Goal: Task Accomplishment & Management: Complete application form

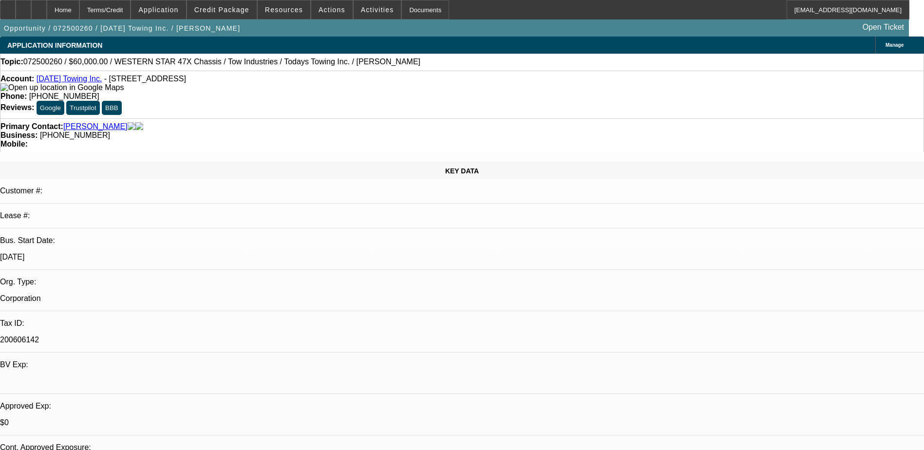
select select "0"
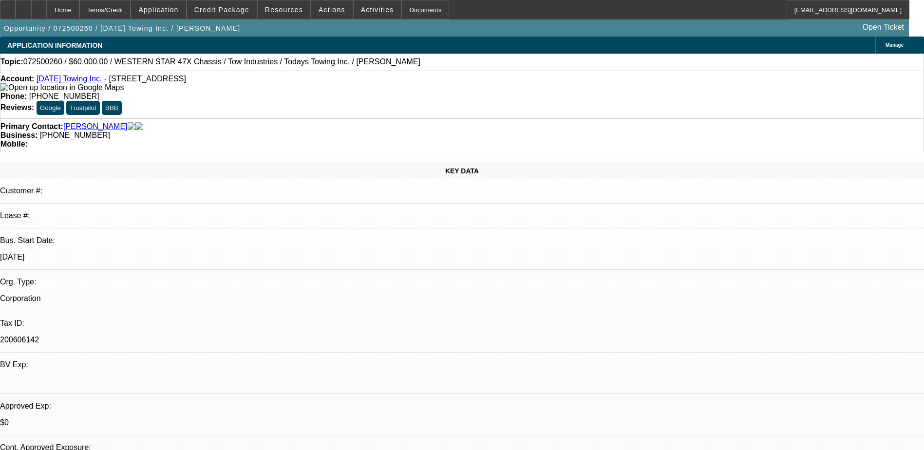
select select "0"
select select "1"
select select "6"
select select "1"
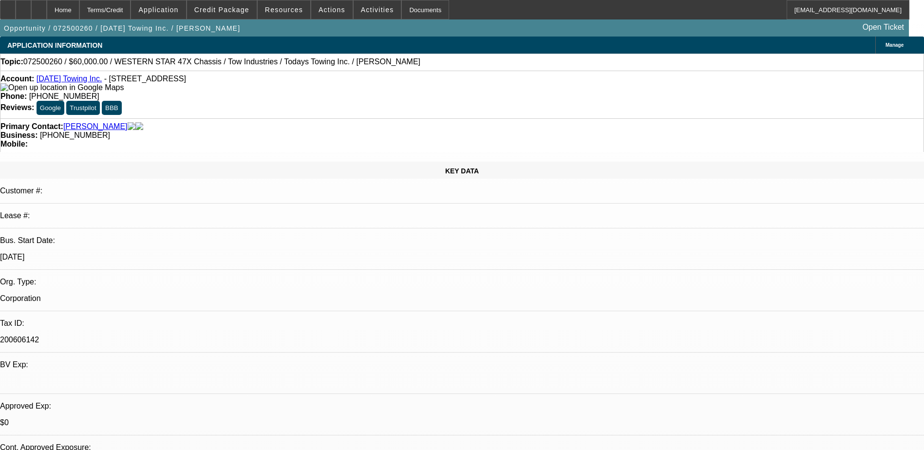
select select "1"
select select "6"
click at [77, 79] on link "Today's Towing Inc." at bounding box center [70, 79] width 66 height 8
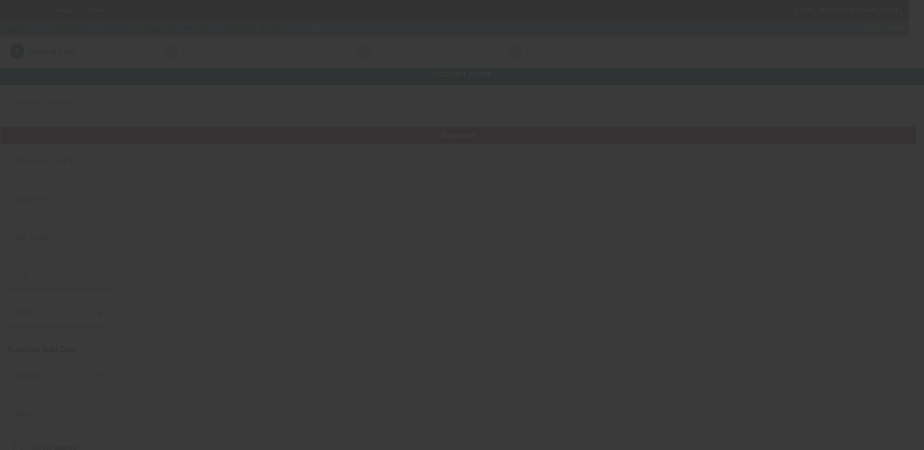
type input "Dogwood Towing and Recovery"
type input "[STREET_ADDRESS]"
type input "22546"
type input "[PERSON_NAME] [PERSON_NAME]"
type input "[PHONE_NUMBER]"
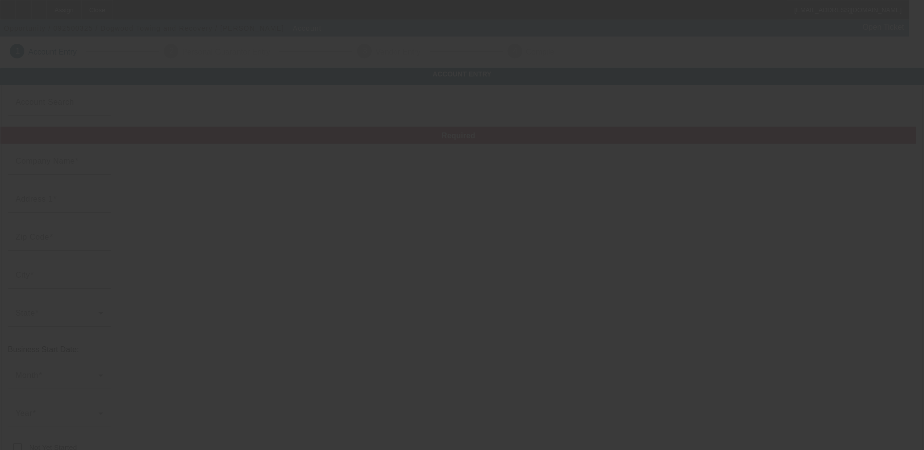
type input "[EMAIL_ADDRESS][DOMAIN_NAME]"
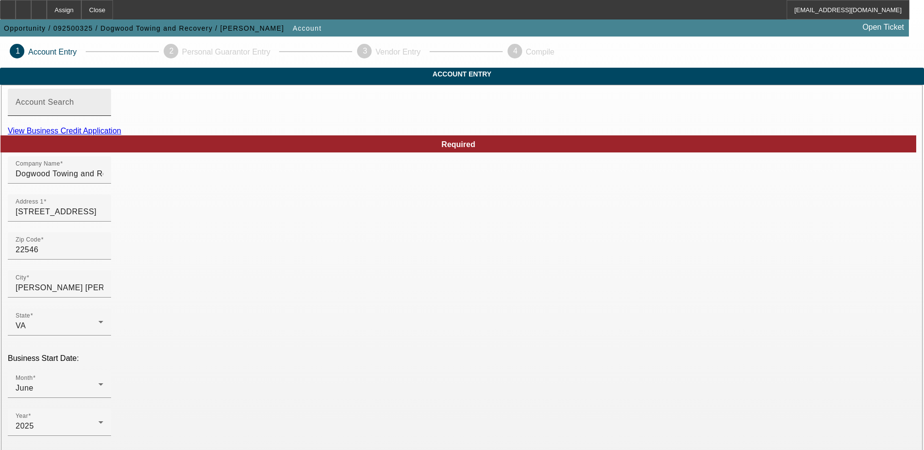
click at [74, 106] on mat-label "Account Search" at bounding box center [45, 102] width 58 height 8
click at [103, 112] on input "Account Search" at bounding box center [60, 106] width 88 height 12
click at [59, 99] on mat-label "Account Search" at bounding box center [38, 96] width 44 height 6
click at [103, 112] on input "Account Search" at bounding box center [60, 106] width 88 height 12
drag, startPoint x: 247, startPoint y: 114, endPoint x: 243, endPoint y: 121, distance: 8.5
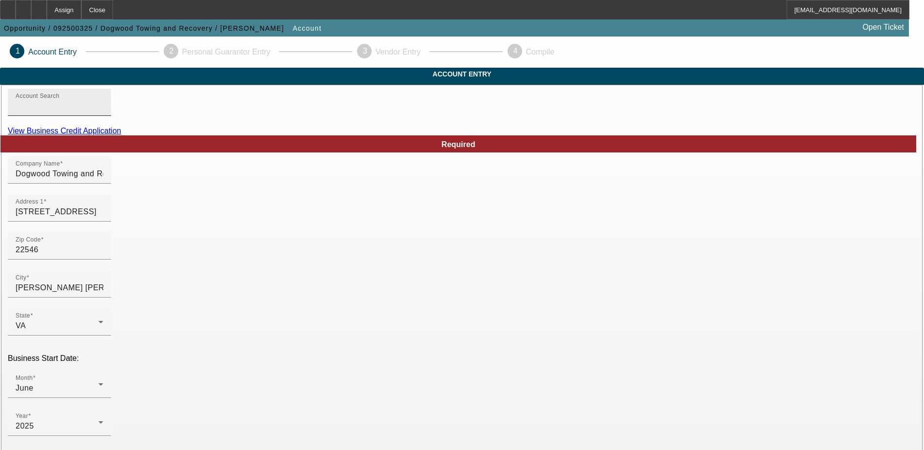
click at [103, 114] on div "Account Search" at bounding box center [60, 102] width 88 height 27
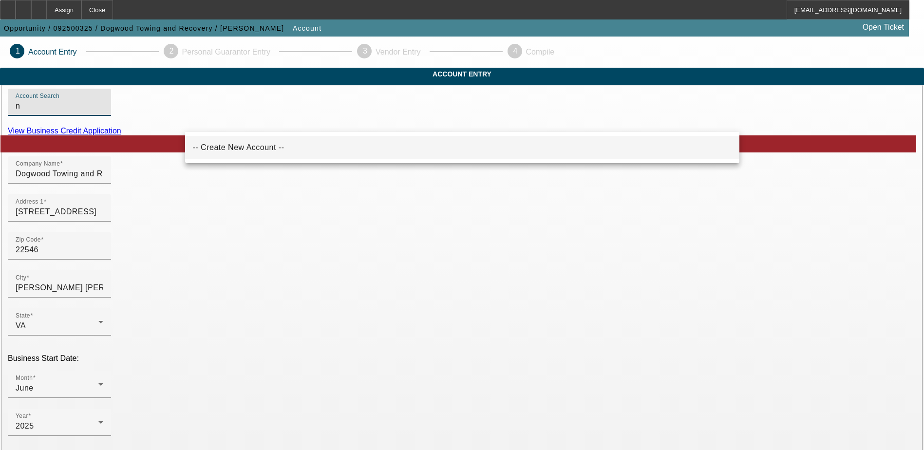
click at [230, 143] on span "-- Create New Account --" at bounding box center [239, 148] width 92 height 12
type input "-- Create New Account --"
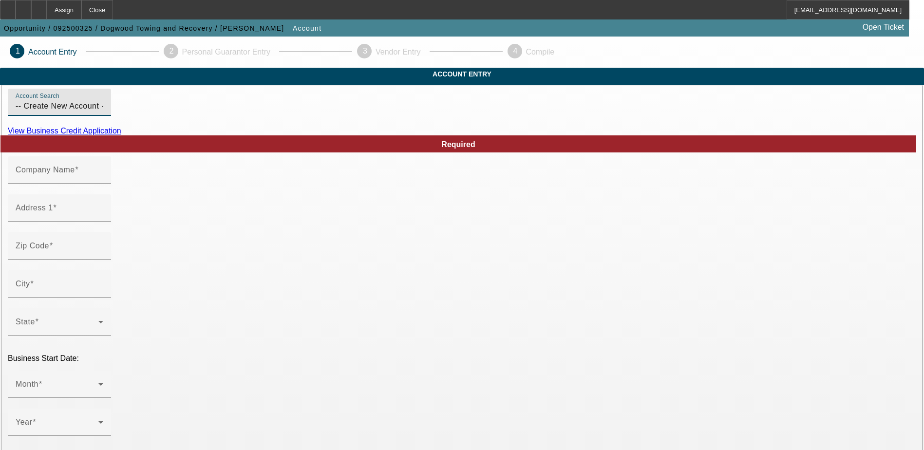
type input "9/15/2025"
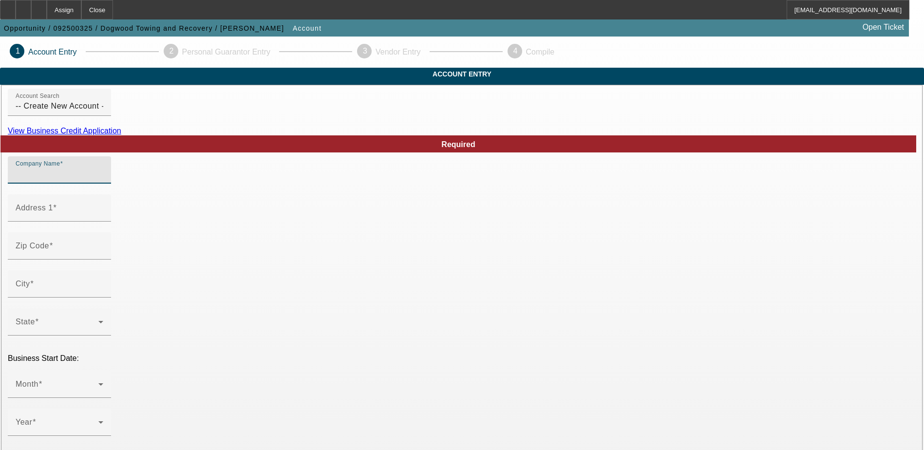
click at [103, 180] on input "Company Name" at bounding box center [60, 174] width 88 height 12
type input "[PERSON_NAME]'s Wrecker Service"
click at [103, 218] on input "Address 1" at bounding box center [60, 212] width 88 height 12
click at [103, 222] on div "Address 1" at bounding box center [60, 207] width 88 height 27
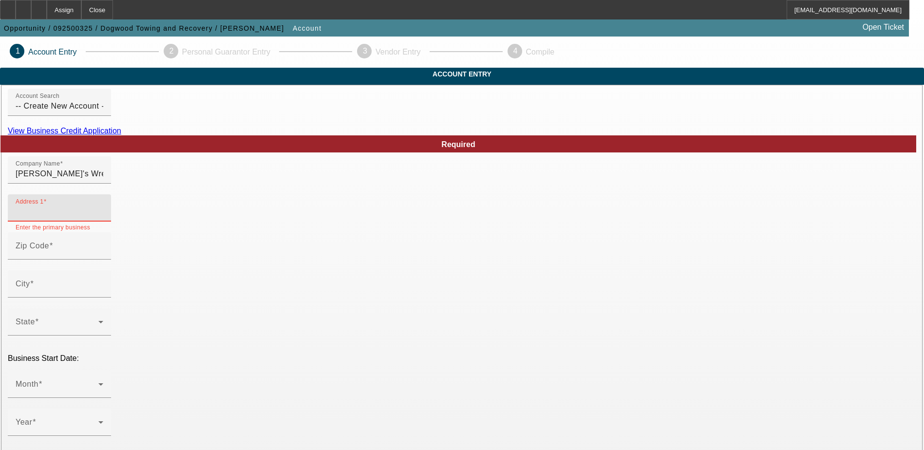
click at [103, 218] on input "Address 1" at bounding box center [60, 212] width 88 height 12
type input "9068 Chance Place"
click at [103, 294] on input "City" at bounding box center [60, 288] width 88 height 12
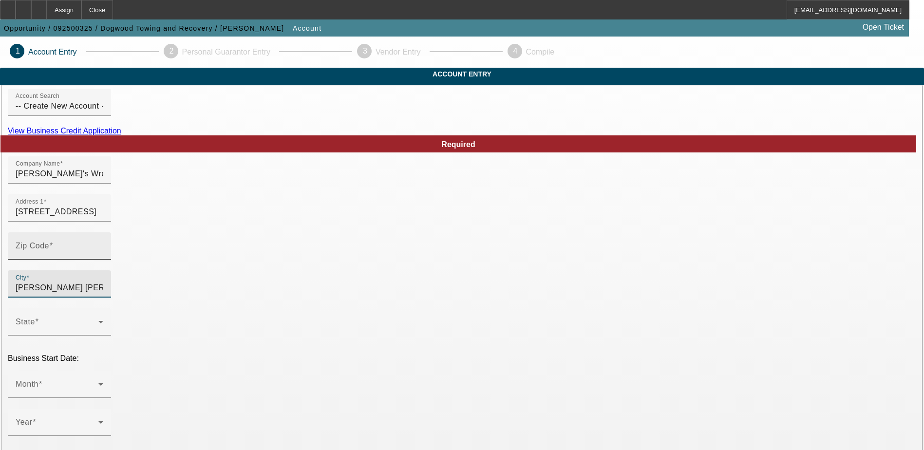
type input "Ruther Glen"
click at [103, 256] on input "Zip Code" at bounding box center [60, 250] width 88 height 12
type input "2"
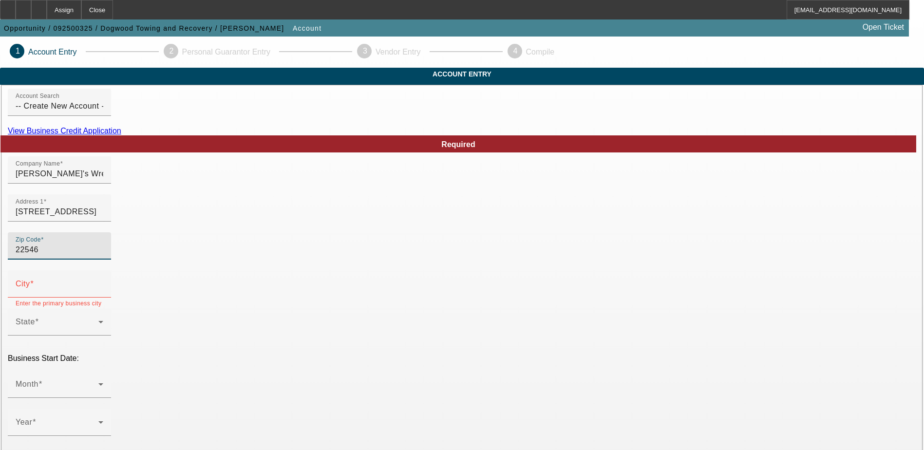
type input "22546"
type input "Ruther Glen"
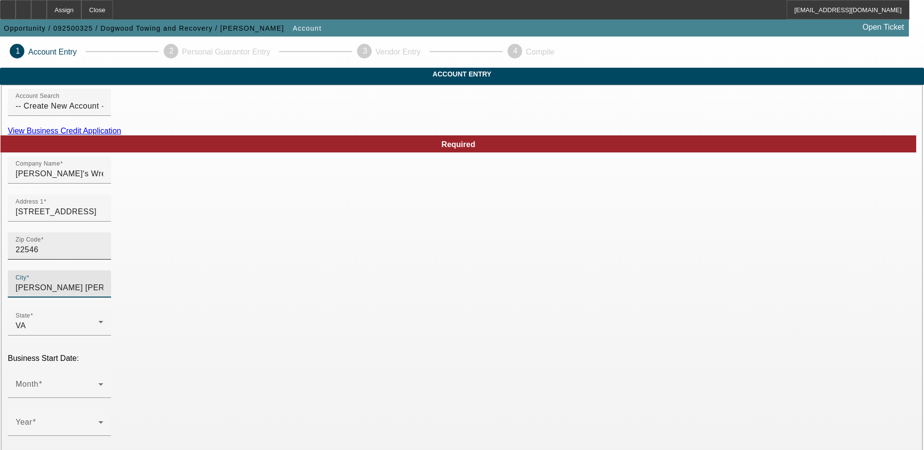
type input "Caroline"
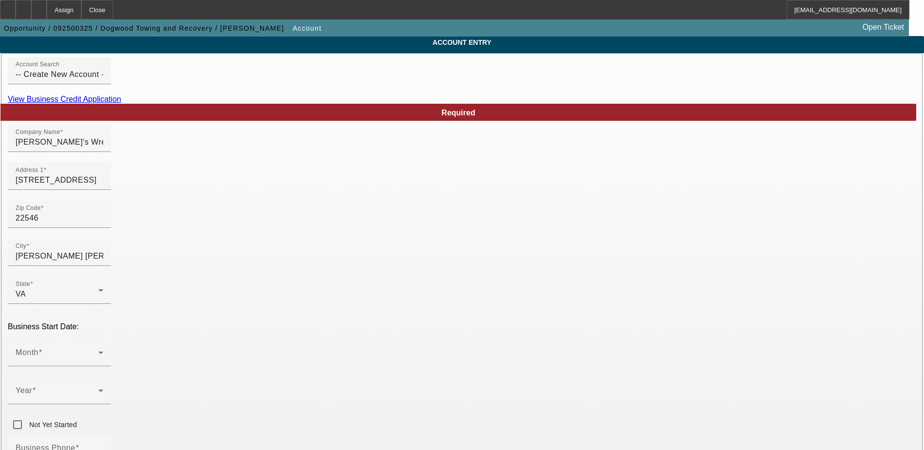
scroll to position [49, 0]
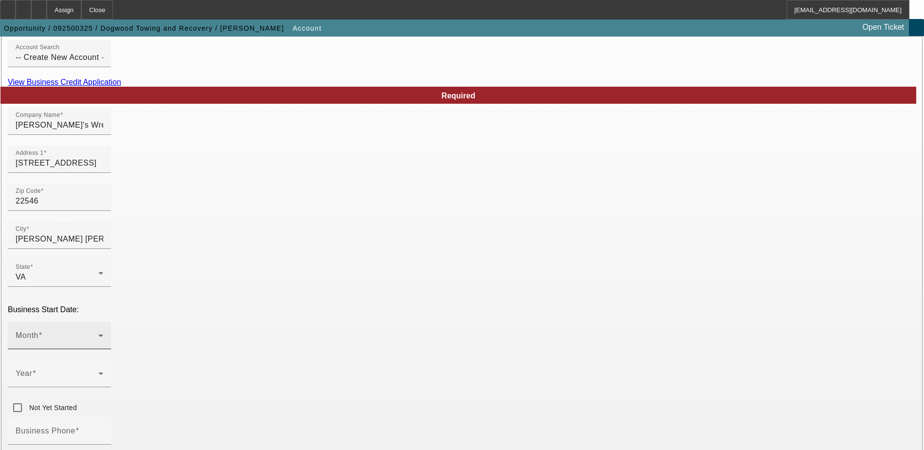
click at [98, 334] on span at bounding box center [57, 340] width 83 height 12
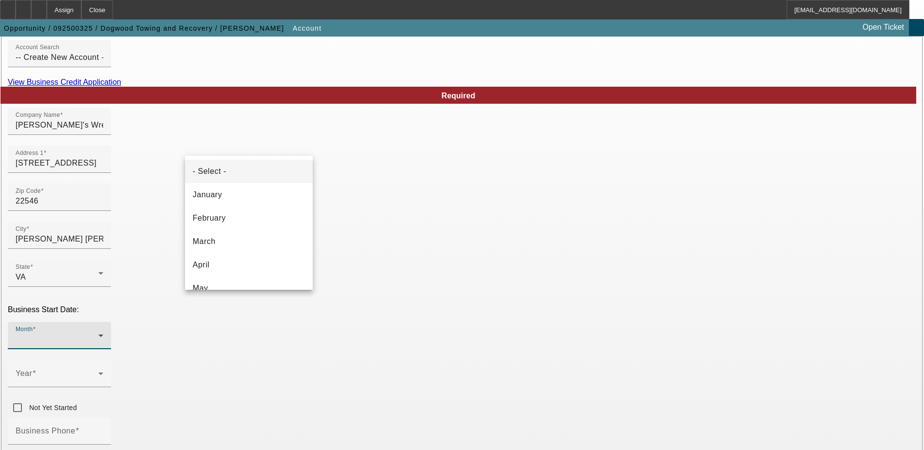
click at [123, 286] on div at bounding box center [462, 225] width 924 height 450
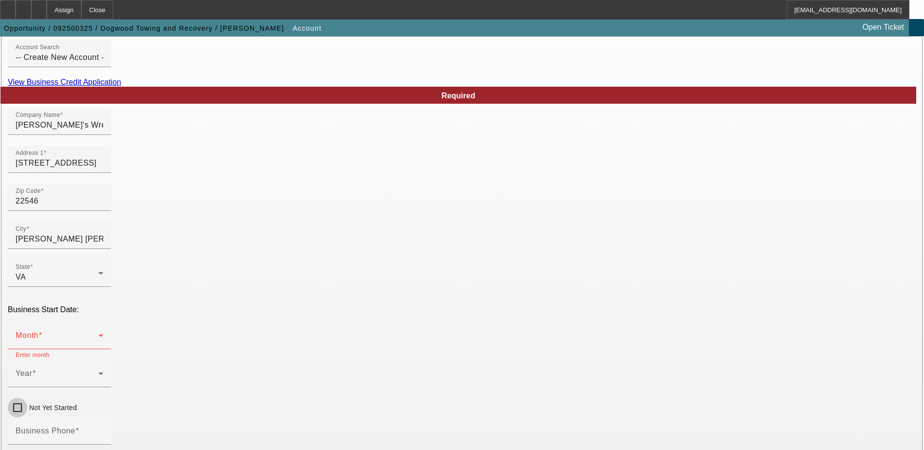
click at [27, 398] on input "Not Yet Started" at bounding box center [17, 407] width 19 height 19
checkbox input "true"
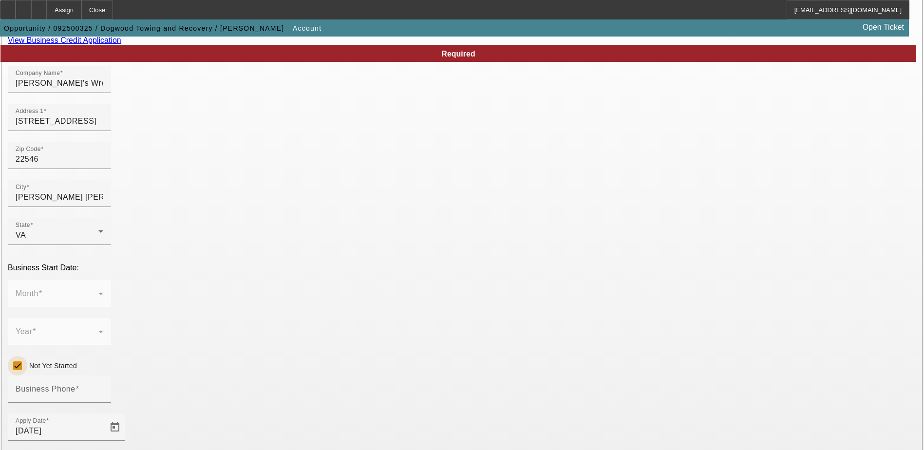
scroll to position [146, 0]
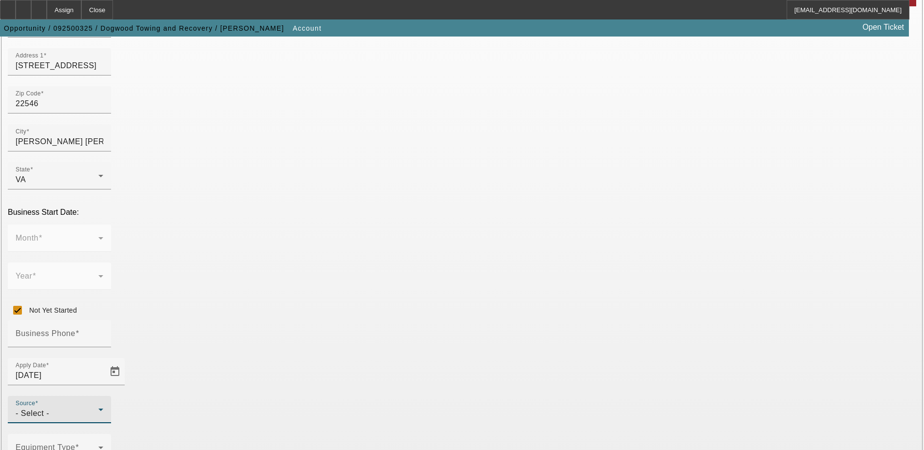
click at [98, 408] on div "- Select -" at bounding box center [57, 414] width 83 height 12
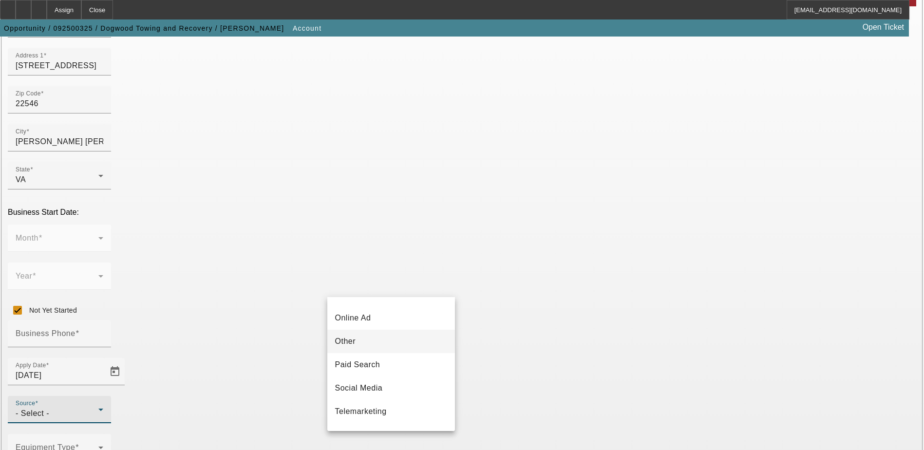
scroll to position [292, 0]
click at [380, 395] on span "Telemarketing" at bounding box center [361, 395] width 52 height 12
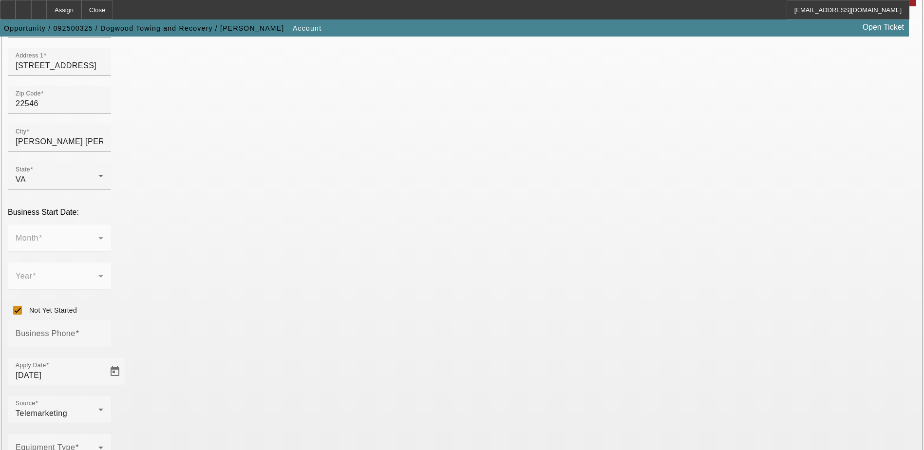
click at [98, 446] on span at bounding box center [57, 452] width 83 height 12
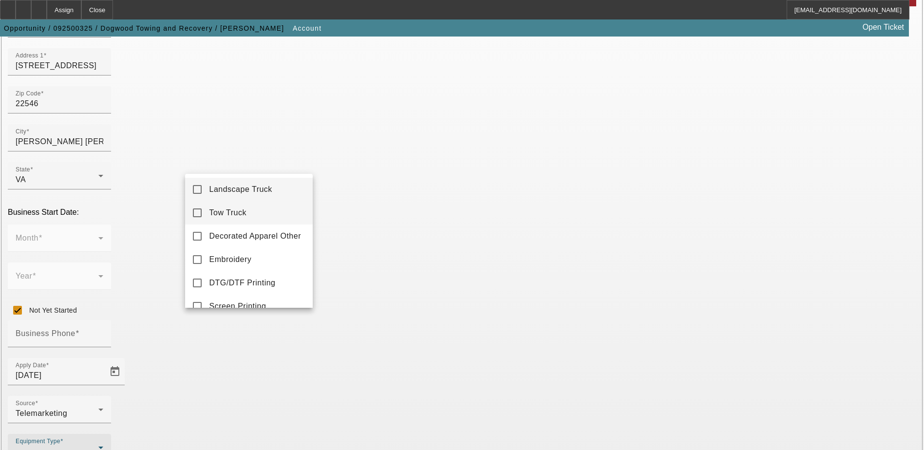
click at [232, 216] on span "Tow Truck" at bounding box center [227, 213] width 37 height 12
click at [132, 260] on div at bounding box center [462, 225] width 924 height 450
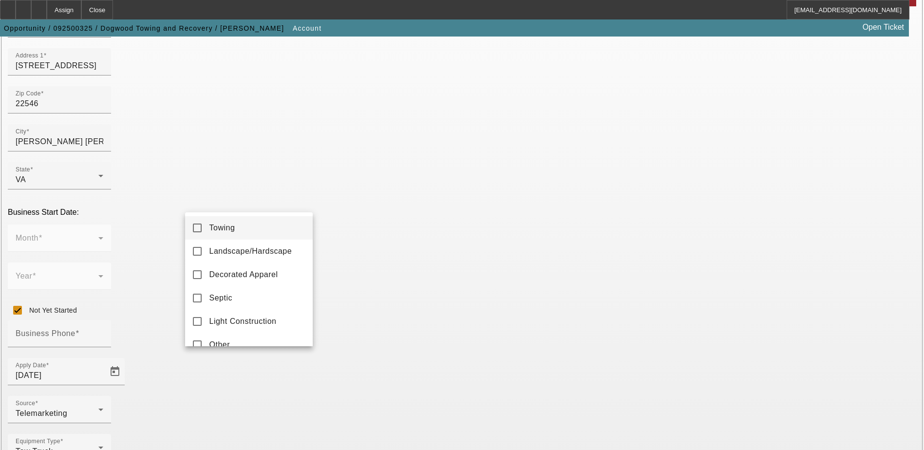
click at [201, 229] on mat-pseudo-checkbox at bounding box center [197, 228] width 9 height 9
click at [119, 276] on div at bounding box center [462, 225] width 924 height 450
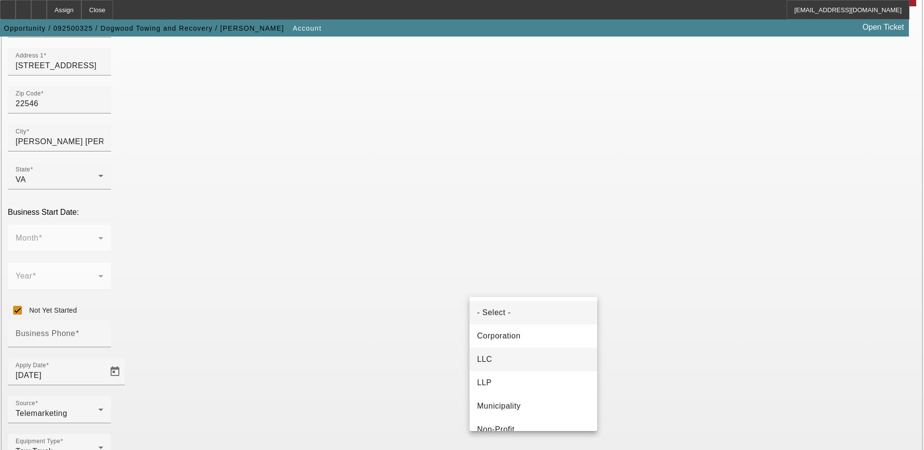
click at [504, 357] on mat-option "LLC" at bounding box center [533, 359] width 128 height 23
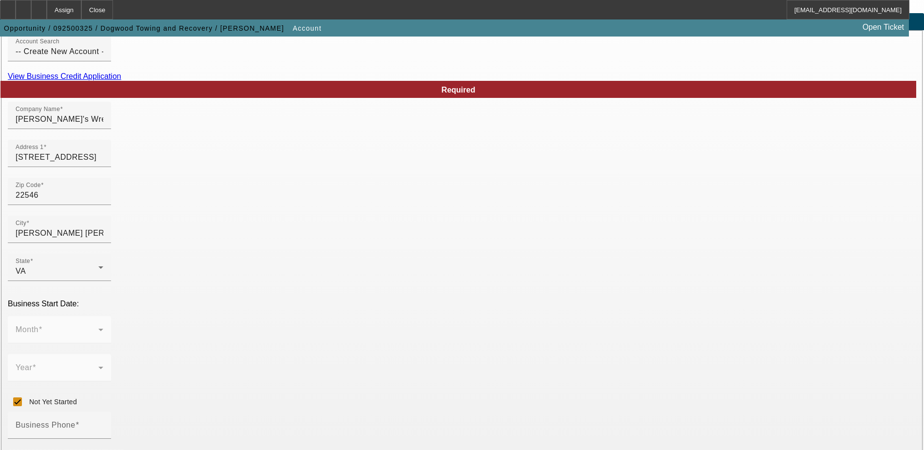
scroll to position [49, 0]
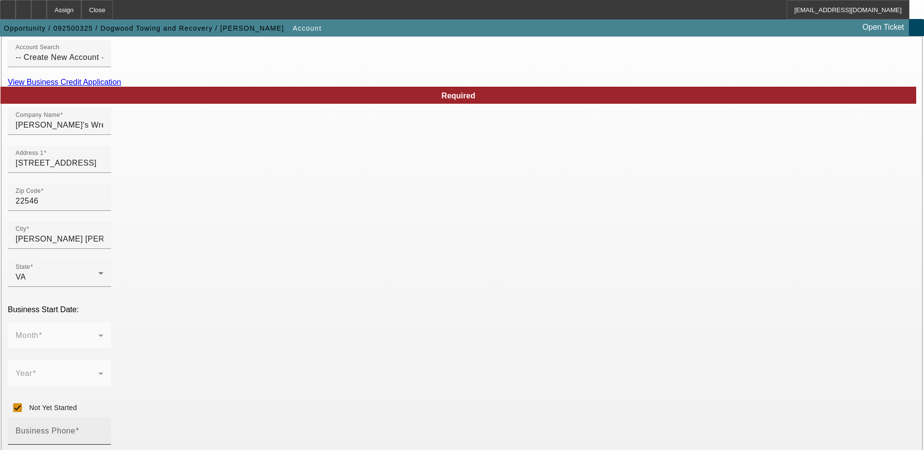
click at [75, 427] on mat-label "Business Phone" at bounding box center [46, 431] width 60 height 8
click at [103, 429] on input "Business Phone" at bounding box center [60, 435] width 88 height 12
type input "[PHONE_NUMBER]"
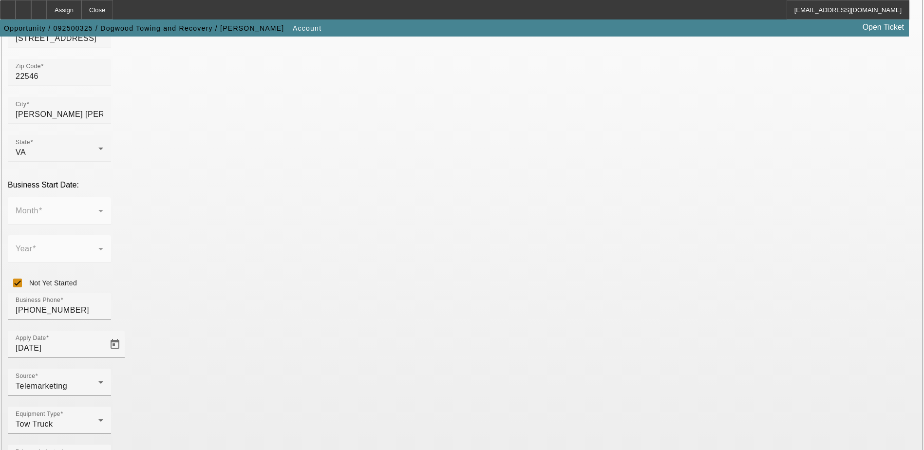
scroll to position [125, 0]
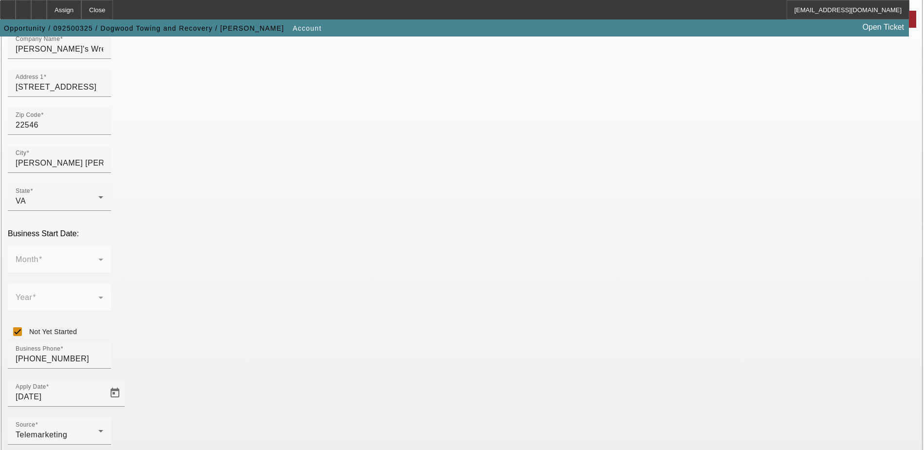
type input "0"
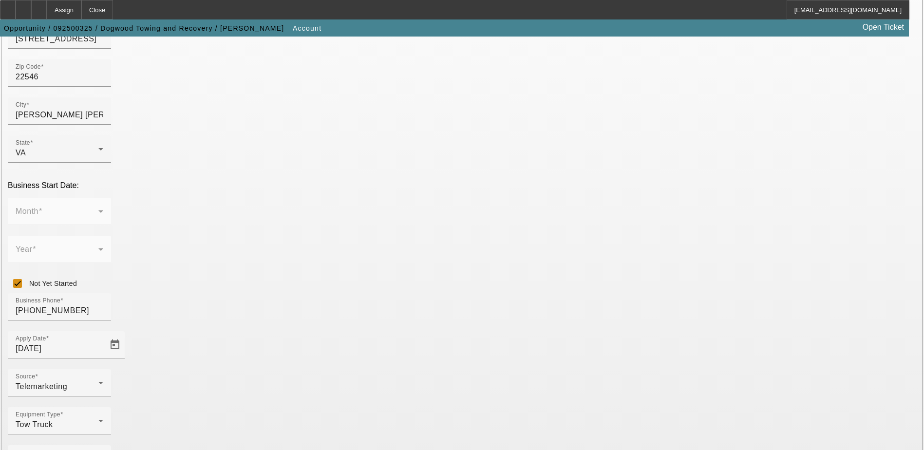
scroll to position [173, 0]
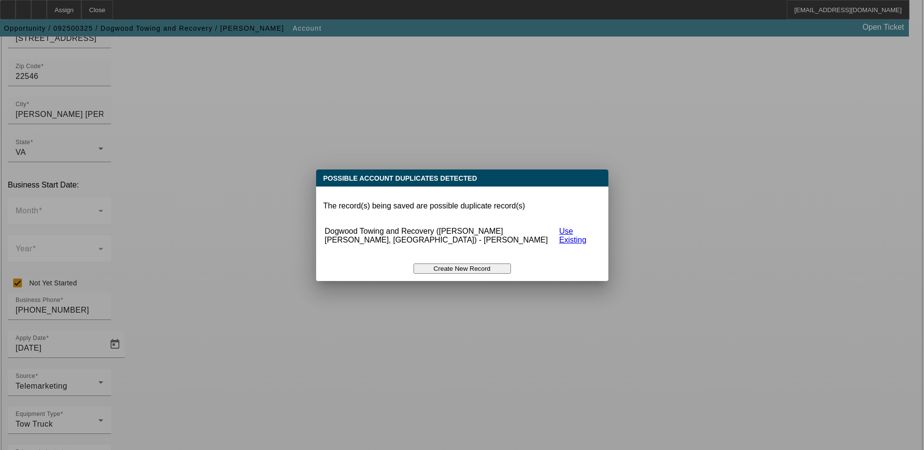
scroll to position [0, 0]
click at [459, 263] on button "Create New Record" at bounding box center [461, 268] width 97 height 10
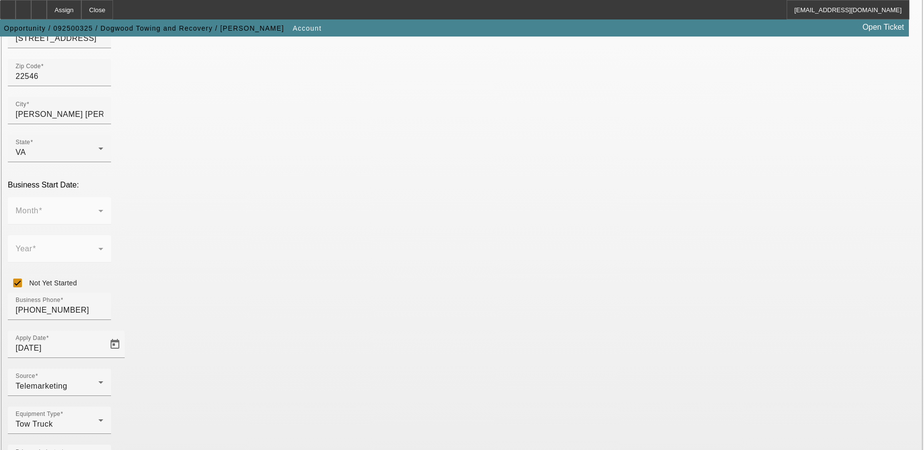
scroll to position [173, 0]
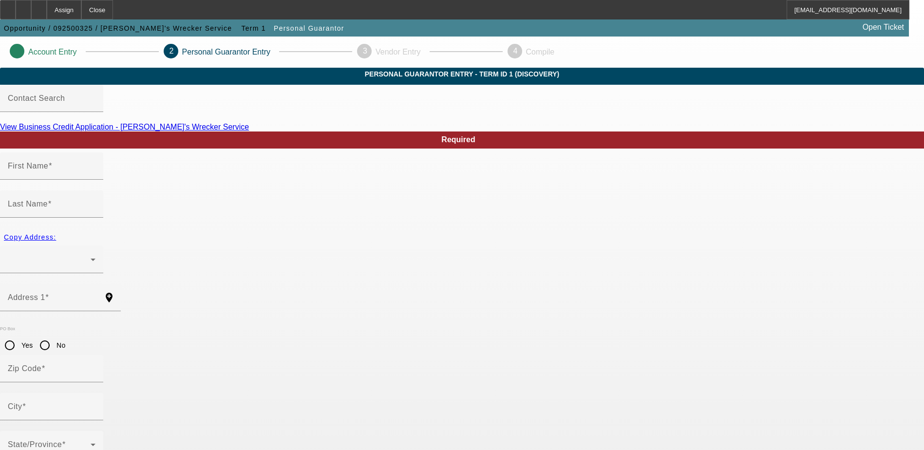
type input "Rob"
type input "Shores"
radio input "true"
type input "[PHONE_NUMBER]"
type input "224-41-7752"
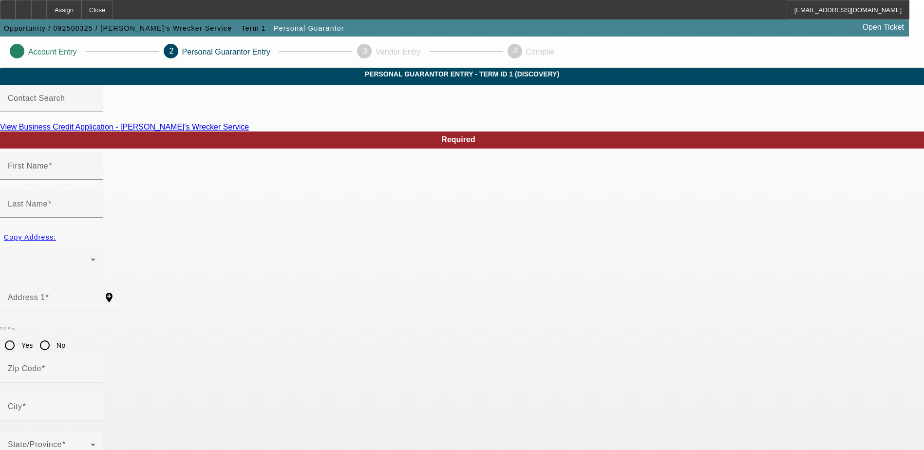
type input "rob@anothertow.com"
click at [95, 405] on input "City" at bounding box center [52, 411] width 88 height 12
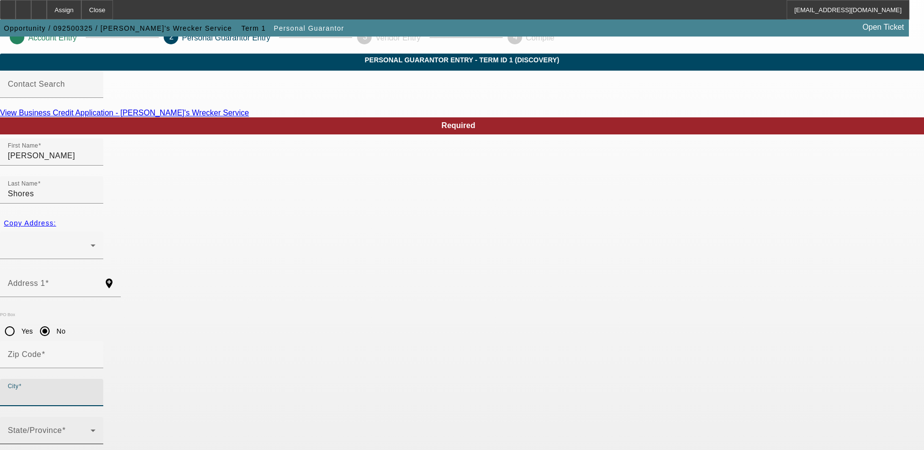
scroll to position [26, 0]
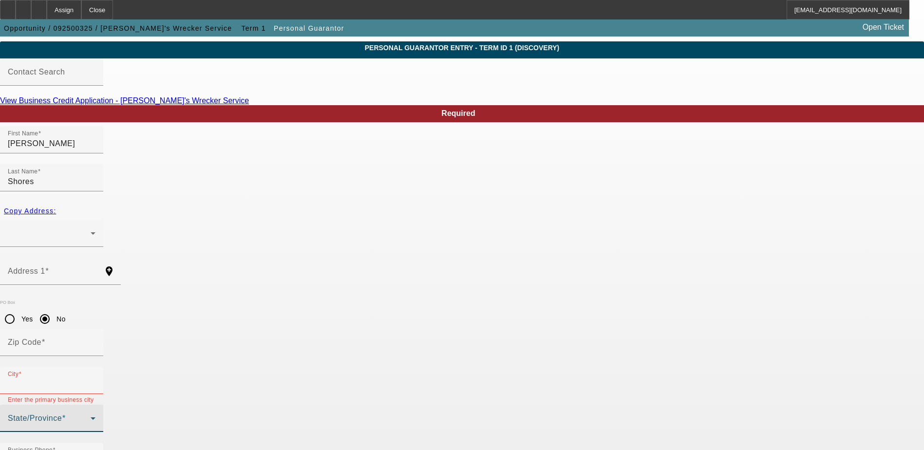
click at [91, 416] on span at bounding box center [49, 422] width 83 height 12
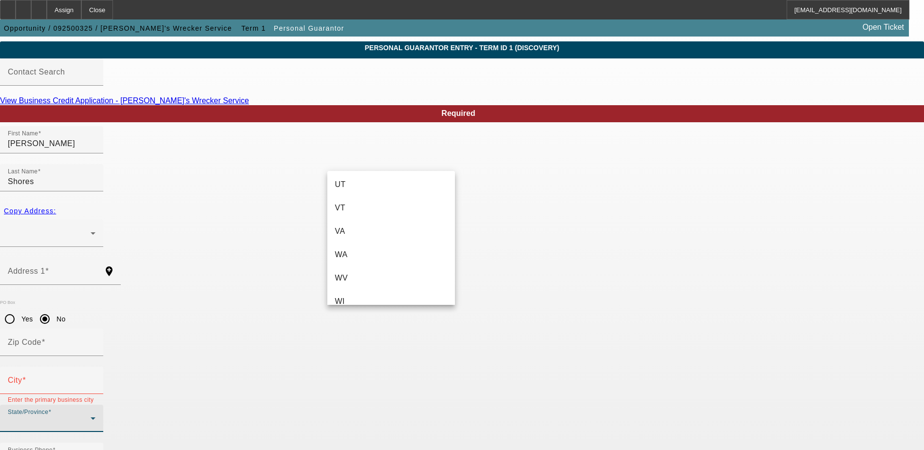
scroll to position [1071, 0]
click at [350, 218] on mat-option "VA" at bounding box center [391, 213] width 128 height 23
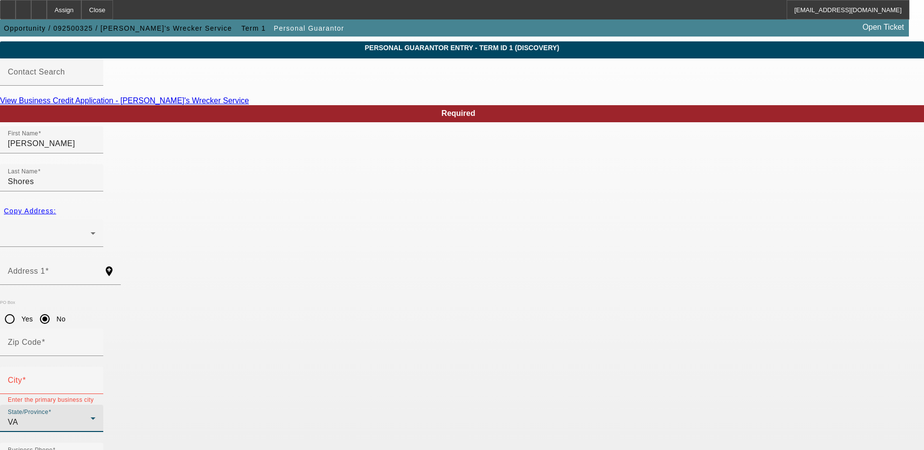
click at [95, 378] on input "City" at bounding box center [52, 384] width 88 height 12
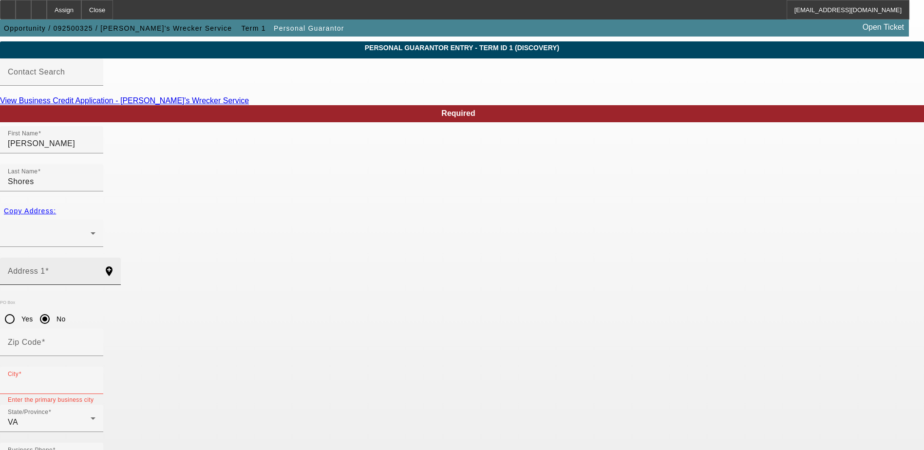
click at [45, 267] on mat-label "Address 1" at bounding box center [26, 271] width 37 height 8
click at [95, 269] on input "Address 1" at bounding box center [52, 275] width 88 height 12
click at [91, 227] on div at bounding box center [49, 233] width 83 height 12
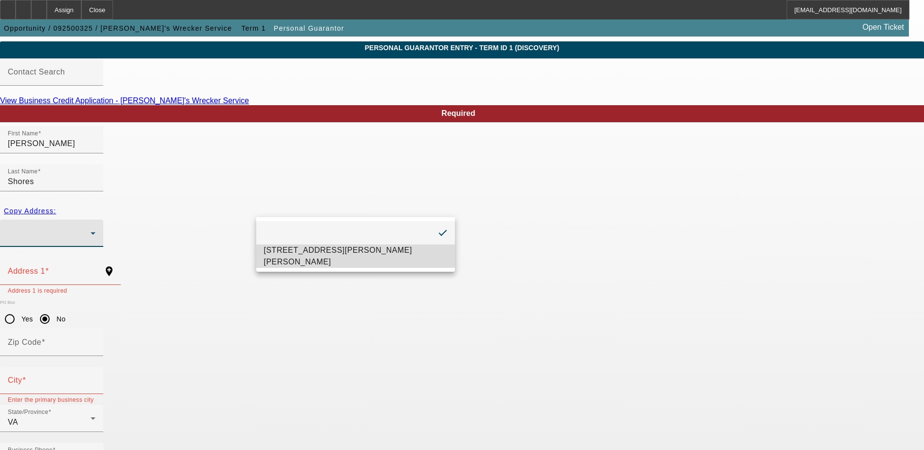
click at [303, 253] on span "9068 Chance Place Ruther Glen, VA 22546" at bounding box center [355, 255] width 183 height 23
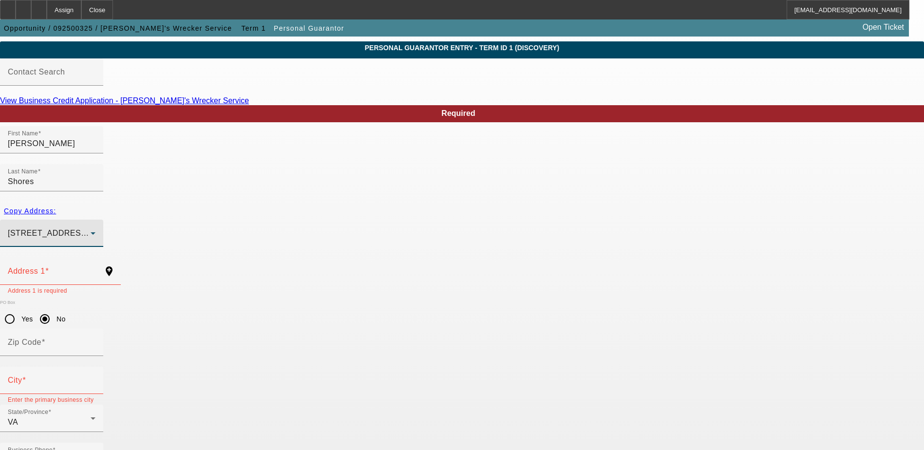
click at [56, 207] on span "Copy Address:" at bounding box center [30, 211] width 52 height 8
type input "9068 Chance Place"
radio input "false"
type input "22546"
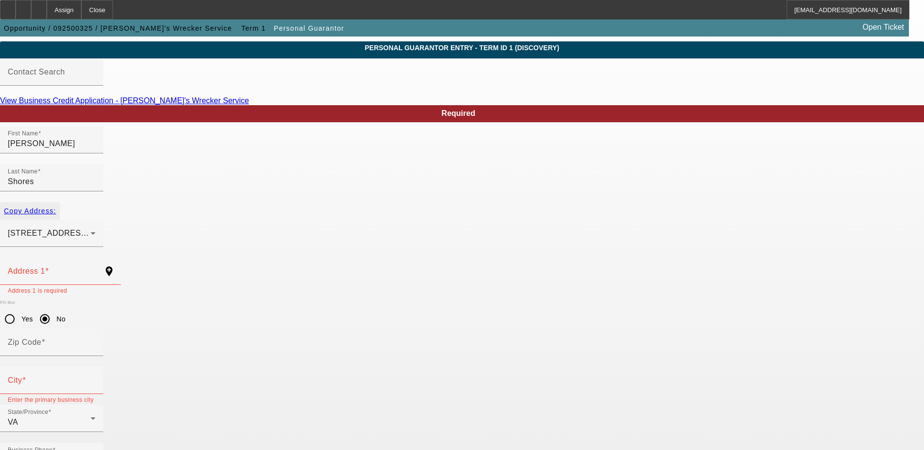
type input "Ruther Glen"
type input "100"
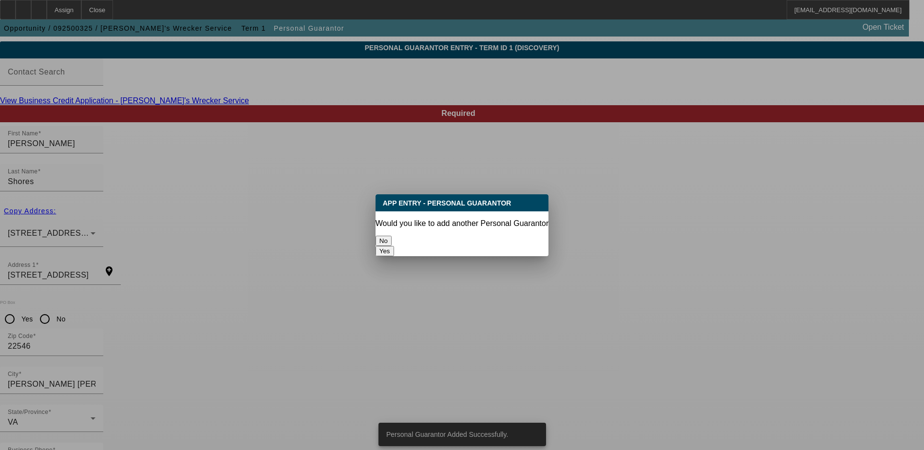
scroll to position [0, 0]
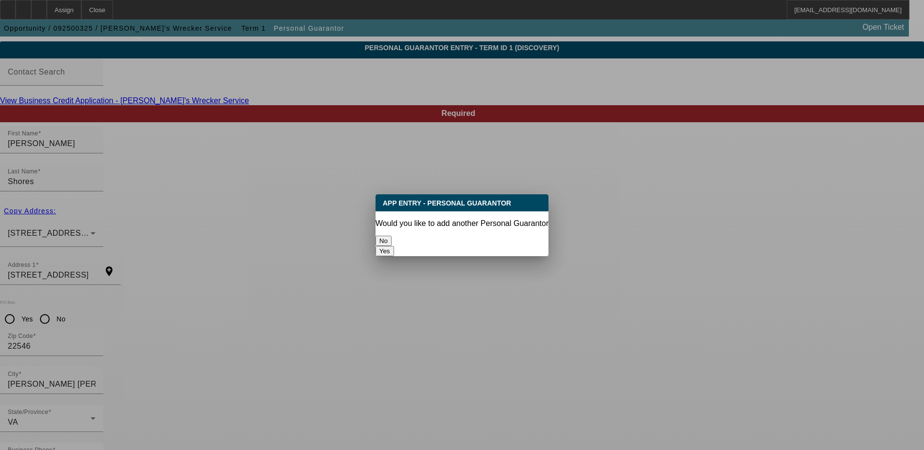
click at [392, 236] on button "No" at bounding box center [383, 241] width 16 height 10
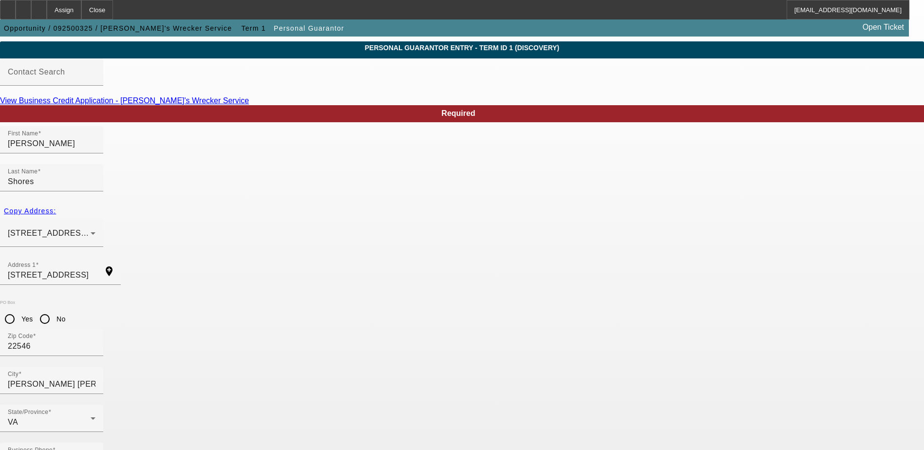
scroll to position [26, 0]
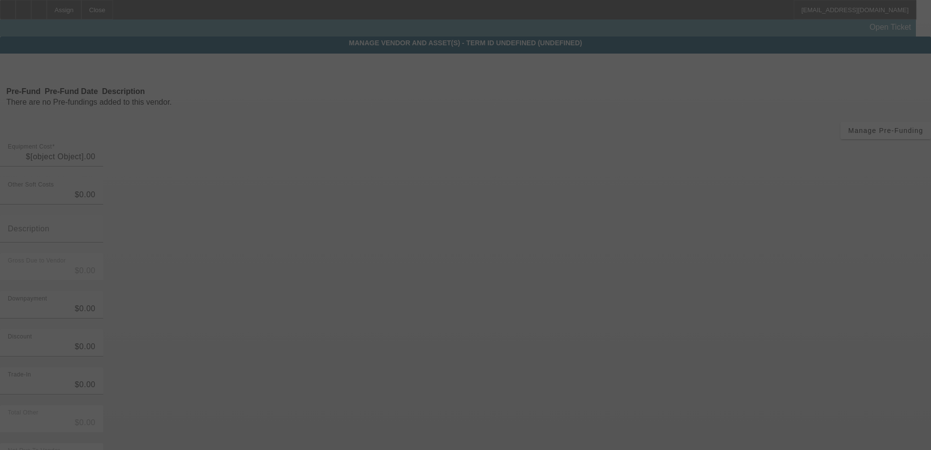
type input "$150,000.00"
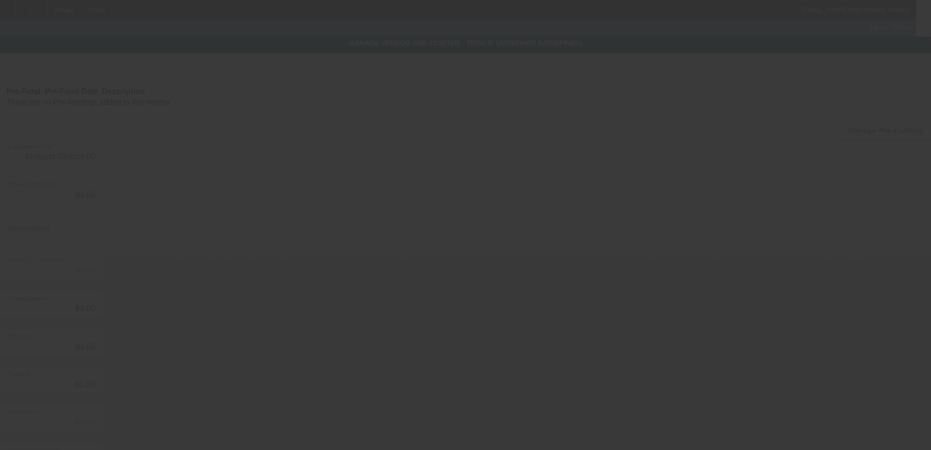
type input "$150,000.00"
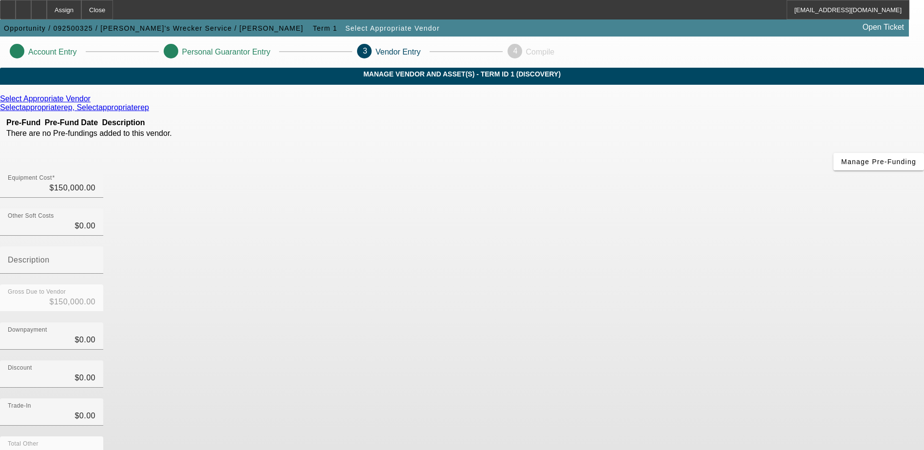
click at [93, 103] on icon at bounding box center [93, 98] width 0 height 8
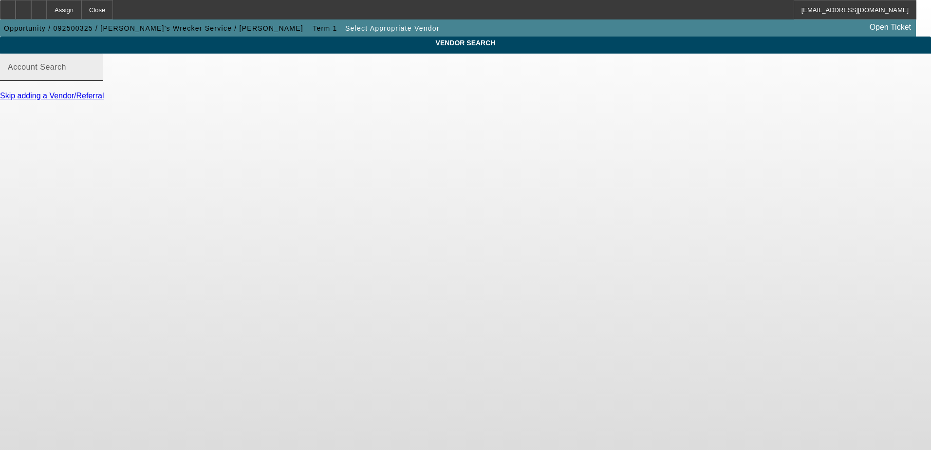
click at [66, 71] on mat-label "Account Search" at bounding box center [37, 67] width 58 height 8
click at [95, 77] on input "Account Search" at bounding box center [52, 71] width 88 height 12
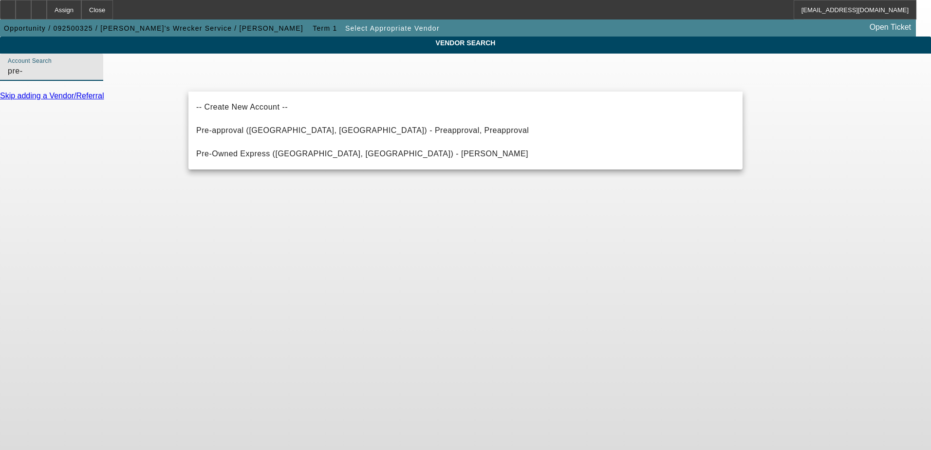
click at [346, 136] on mat-option "Pre-approval (Northbrook, IL) - Preapproval, Preapproval" at bounding box center [465, 130] width 554 height 23
type input "Pre-approval (Northbrook, IL) - Preapproval, Preapproval"
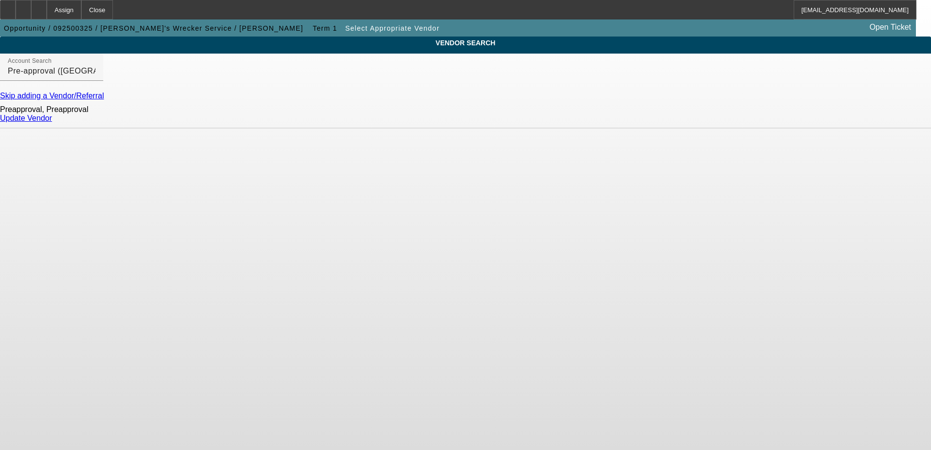
click at [52, 122] on link "Update Vendor" at bounding box center [26, 118] width 52 height 8
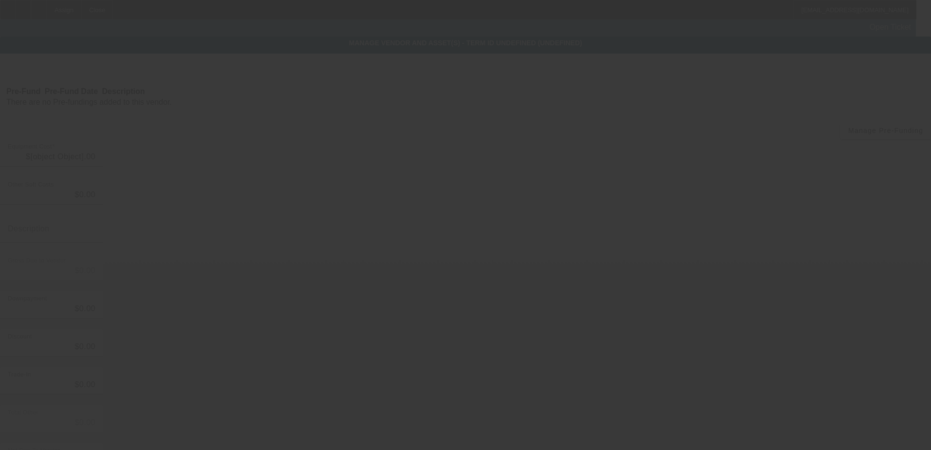
type input "$150,000.00"
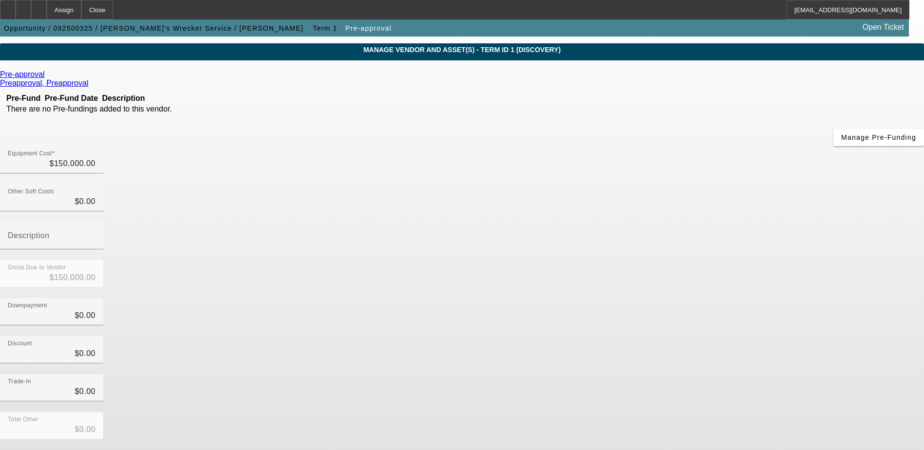
scroll to position [47, 0]
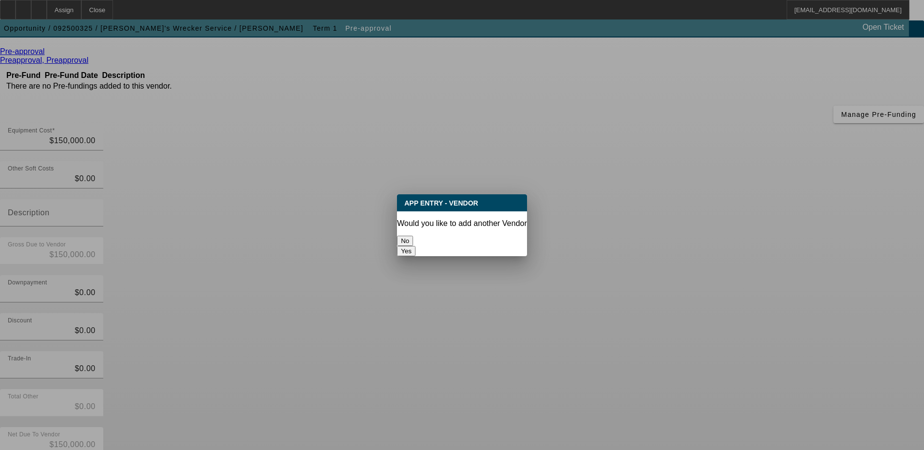
click at [413, 236] on button "No" at bounding box center [405, 241] width 16 height 10
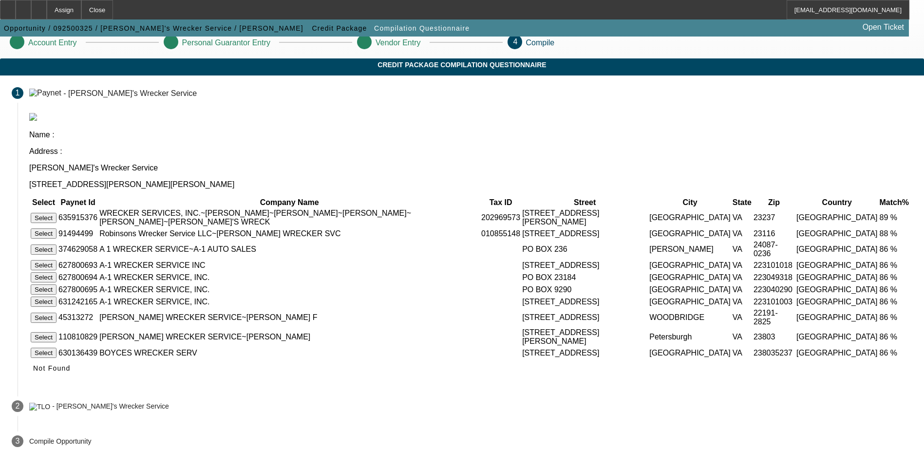
scroll to position [11, 0]
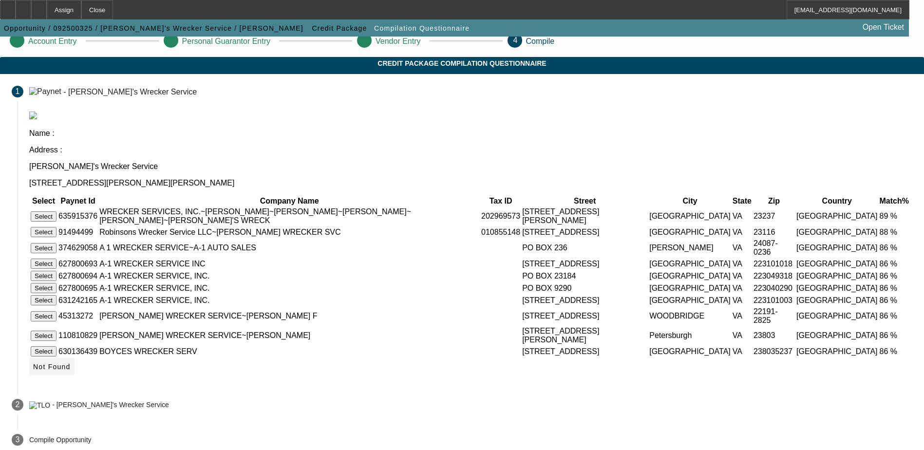
click at [33, 363] on icon at bounding box center [33, 367] width 0 height 8
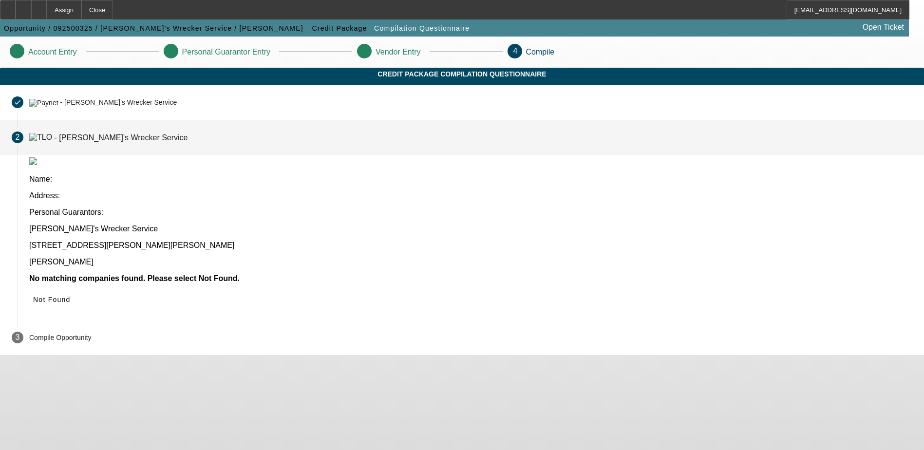
scroll to position [0, 0]
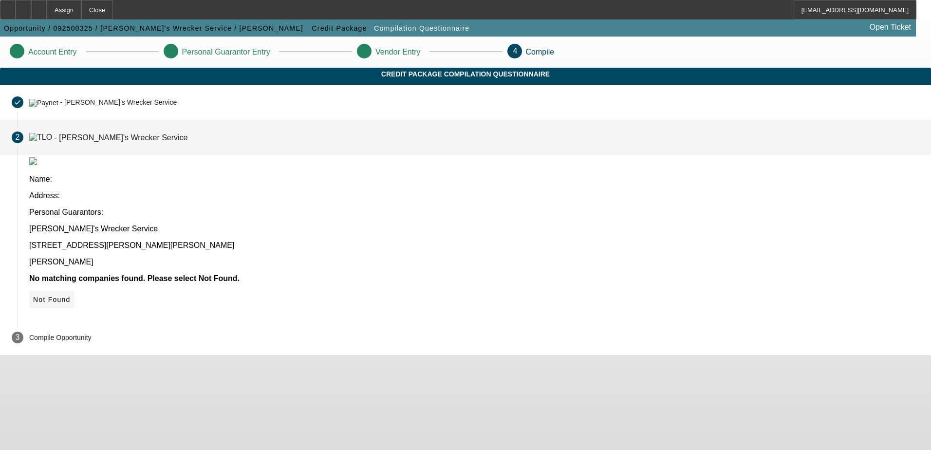
click at [71, 296] on span "Not Found" at bounding box center [51, 300] width 37 height 8
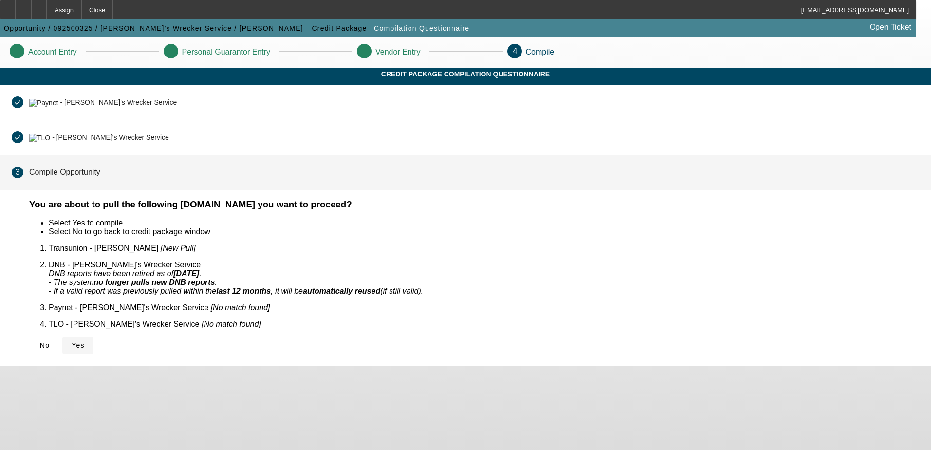
click at [85, 341] on span "Yes" at bounding box center [78, 345] width 13 height 8
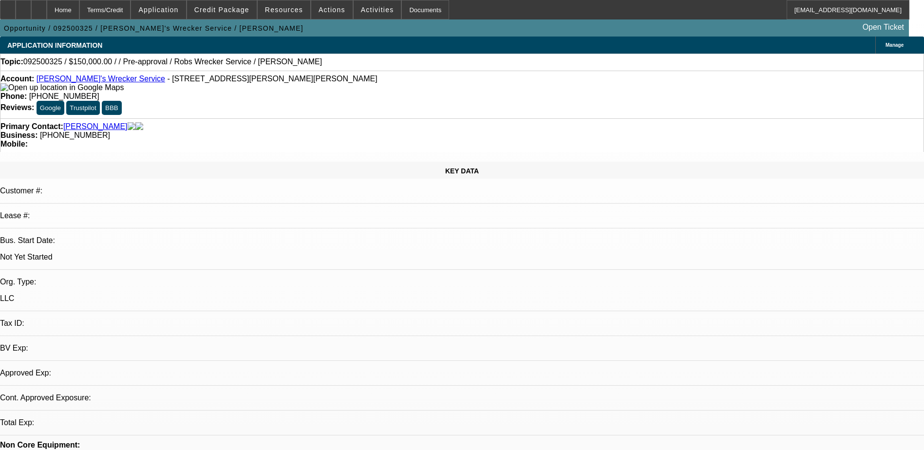
select select "0"
select select "2"
select select "0.1"
select select "1"
select select "2"
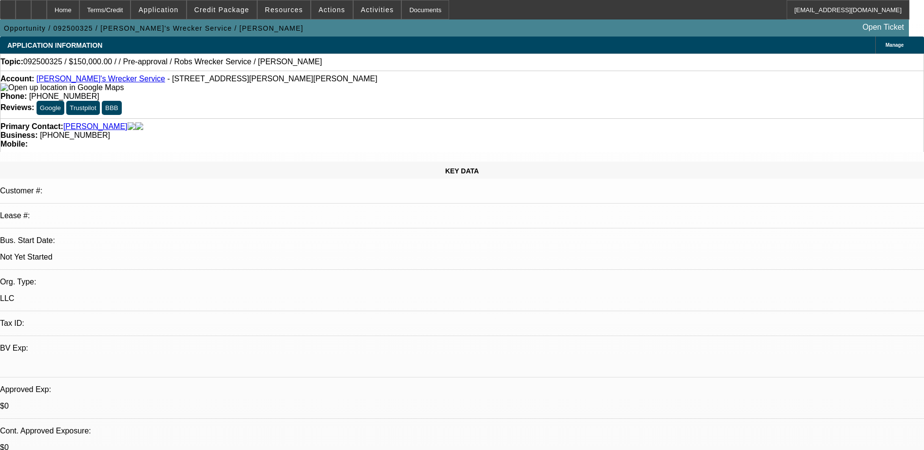
select select "4"
click at [47, 7] on div at bounding box center [39, 9] width 16 height 19
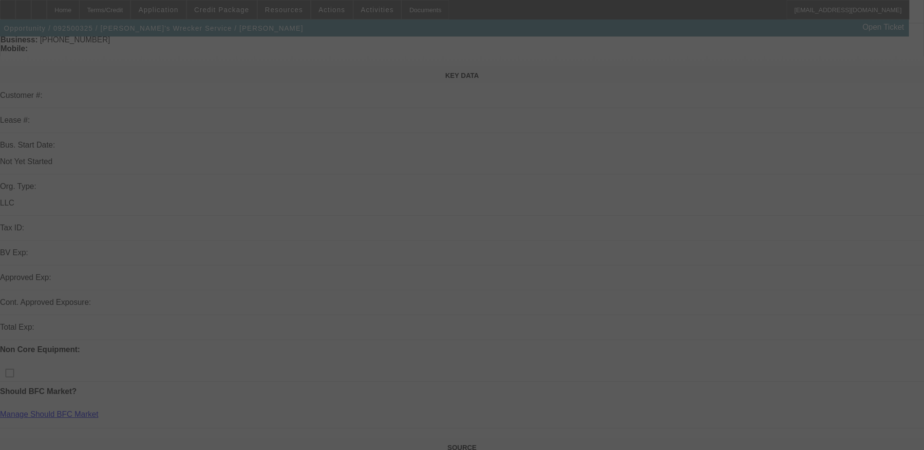
scroll to position [97, 0]
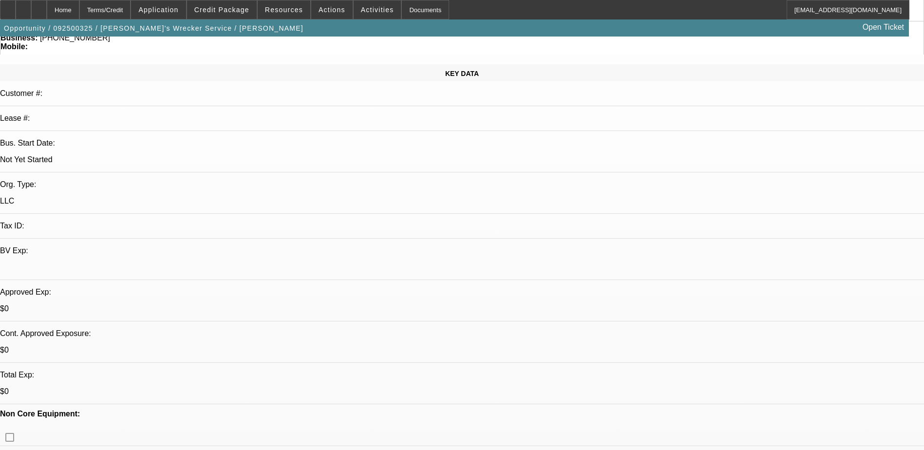
select select "0"
select select "2"
select select "0.1"
select select "4"
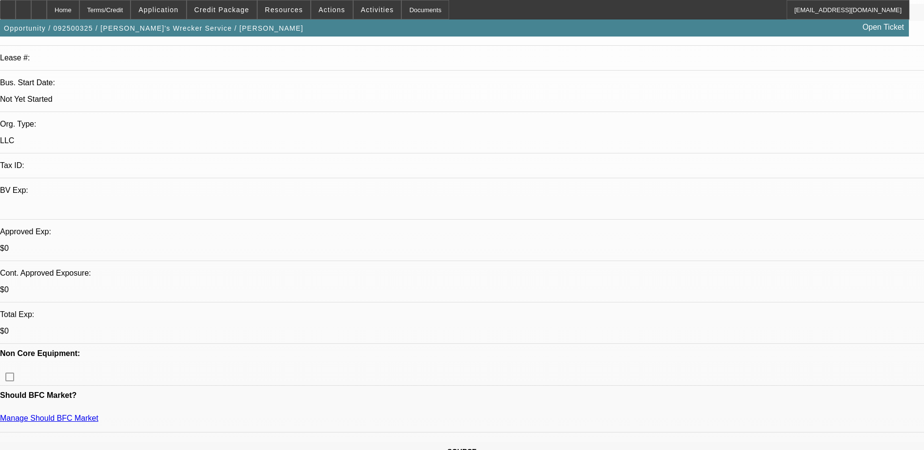
scroll to position [243, 0]
